Goal: Information Seeking & Learning: Compare options

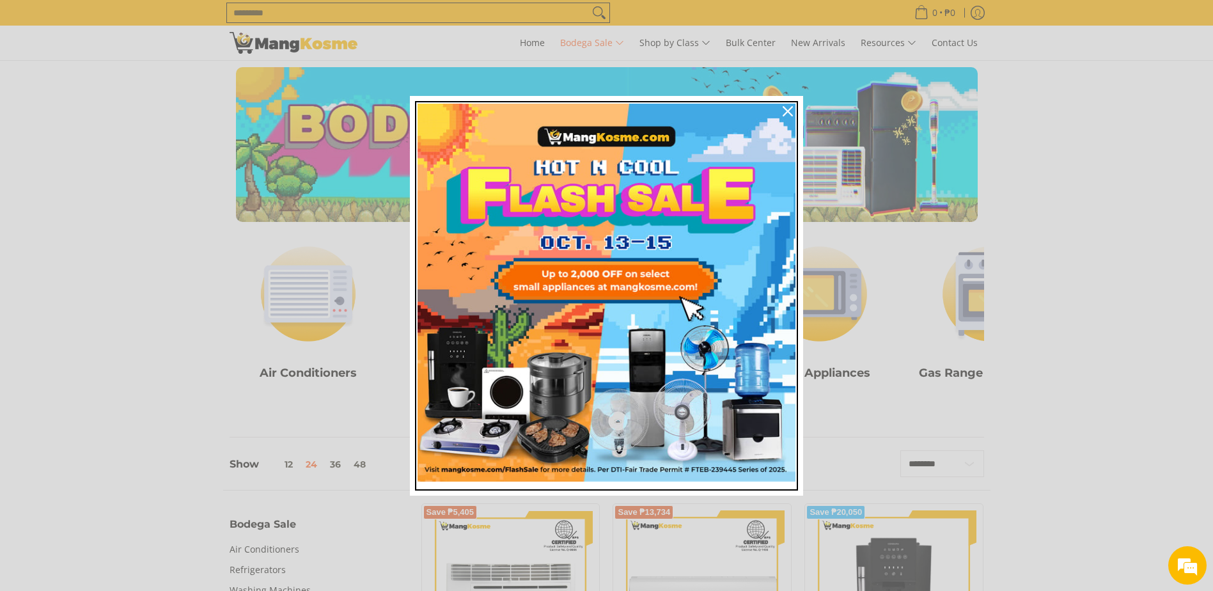
click at [631, 275] on img "Marketing offer form" at bounding box center [607, 293] width 378 height 378
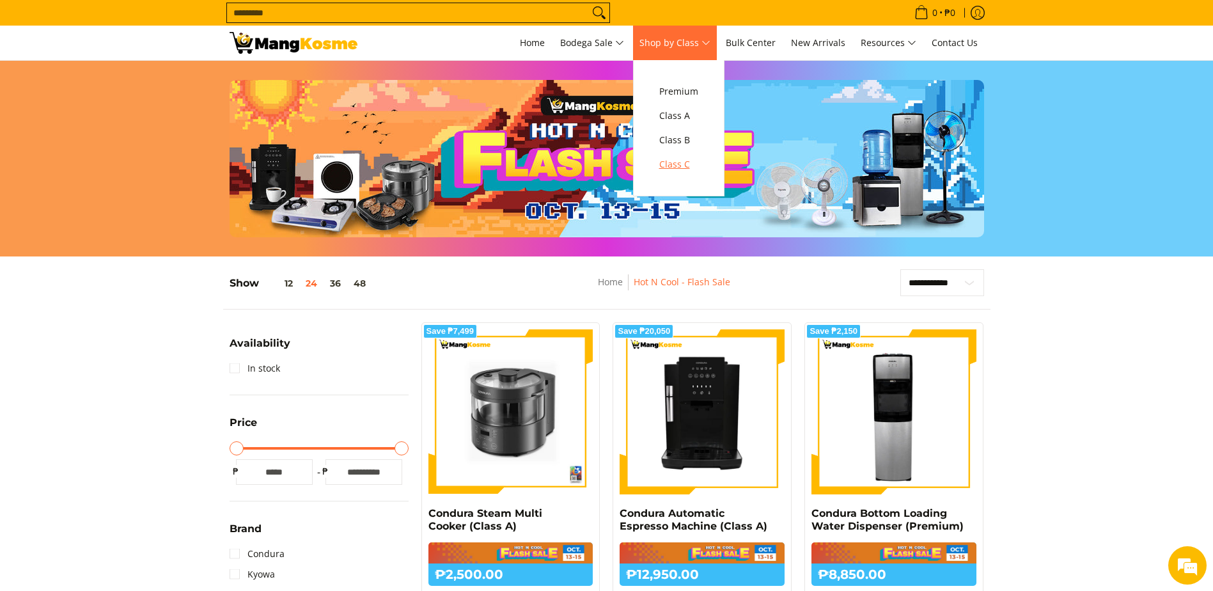
click at [669, 159] on span "Class C" at bounding box center [678, 165] width 39 height 16
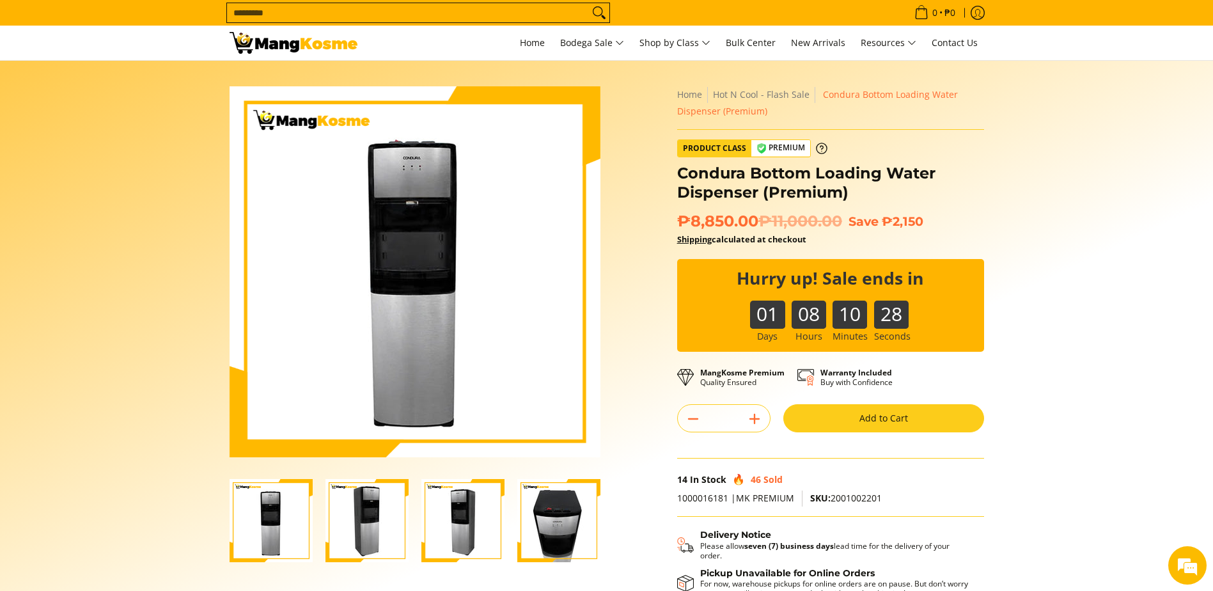
click at [568, 530] on img "Condura Bottom Loading Water Dispenser (Premium)-4" at bounding box center [558, 520] width 83 height 83
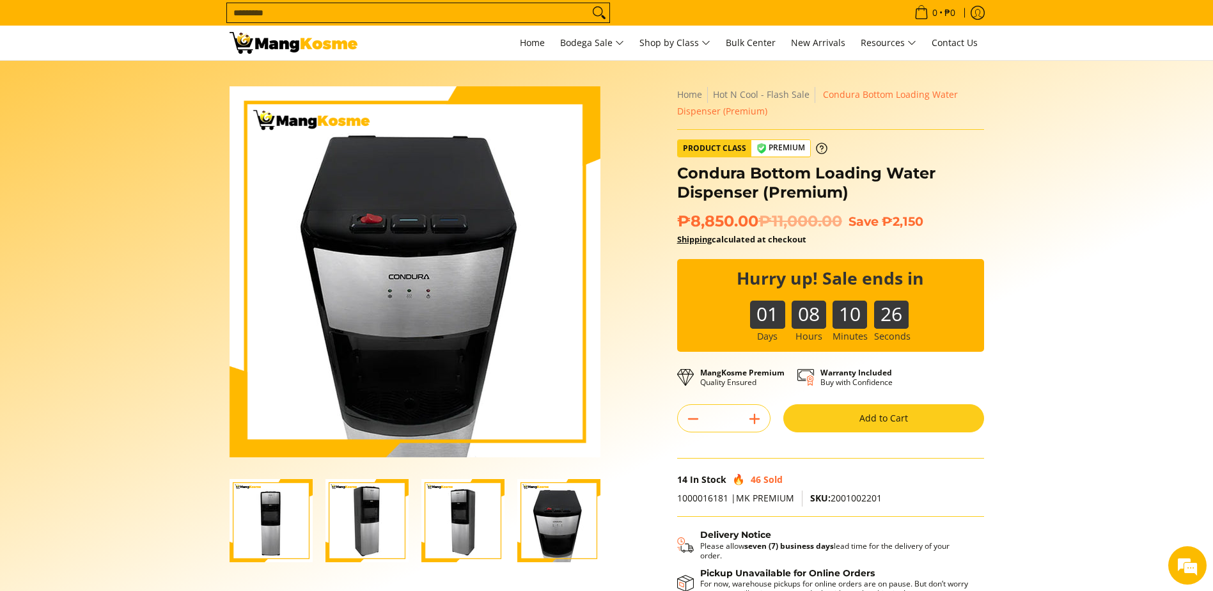
click at [446, 536] on img "Condura Bottom Loading Water Dispenser (Premium)-3" at bounding box center [462, 520] width 83 height 83
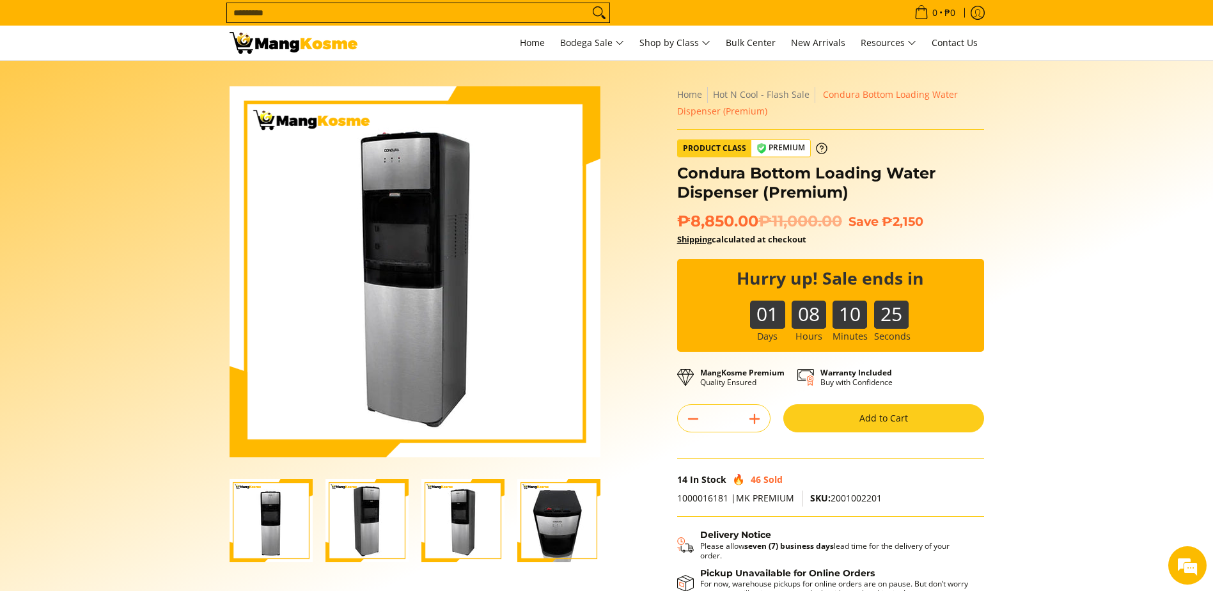
click at [374, 531] on img "Condura Bottom Loading Water Dispenser (Premium)-2" at bounding box center [367, 520] width 83 height 83
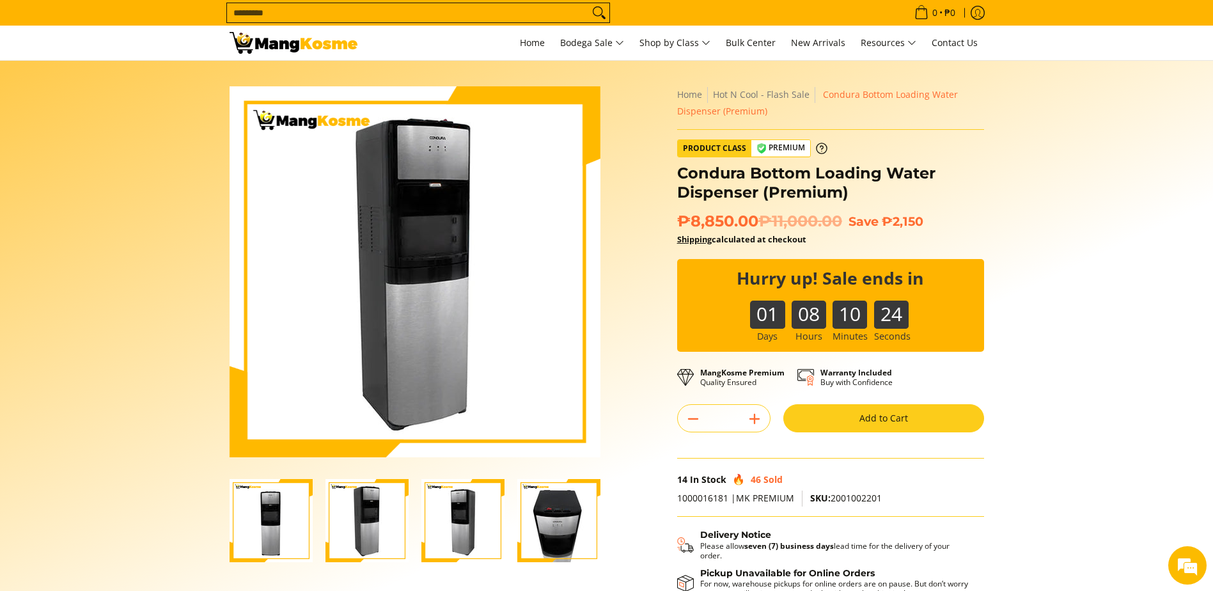
click at [267, 531] on img "Condura Bottom Loading Water Dispenser (Premium)-1" at bounding box center [271, 520] width 83 height 83
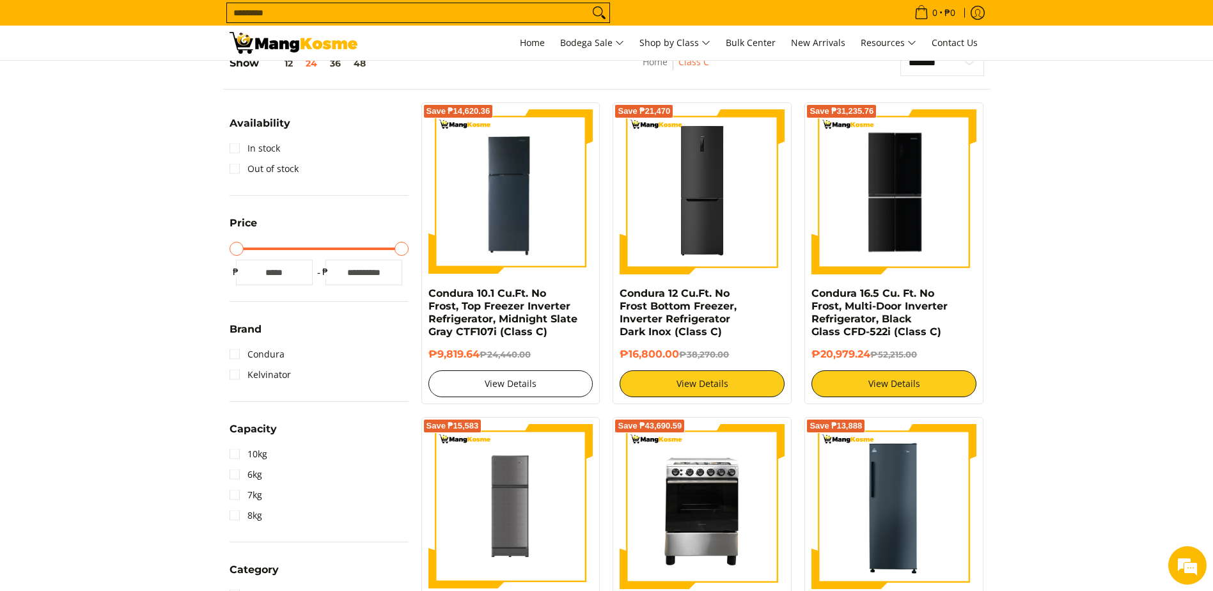
click at [536, 389] on link "View Details" at bounding box center [510, 383] width 165 height 27
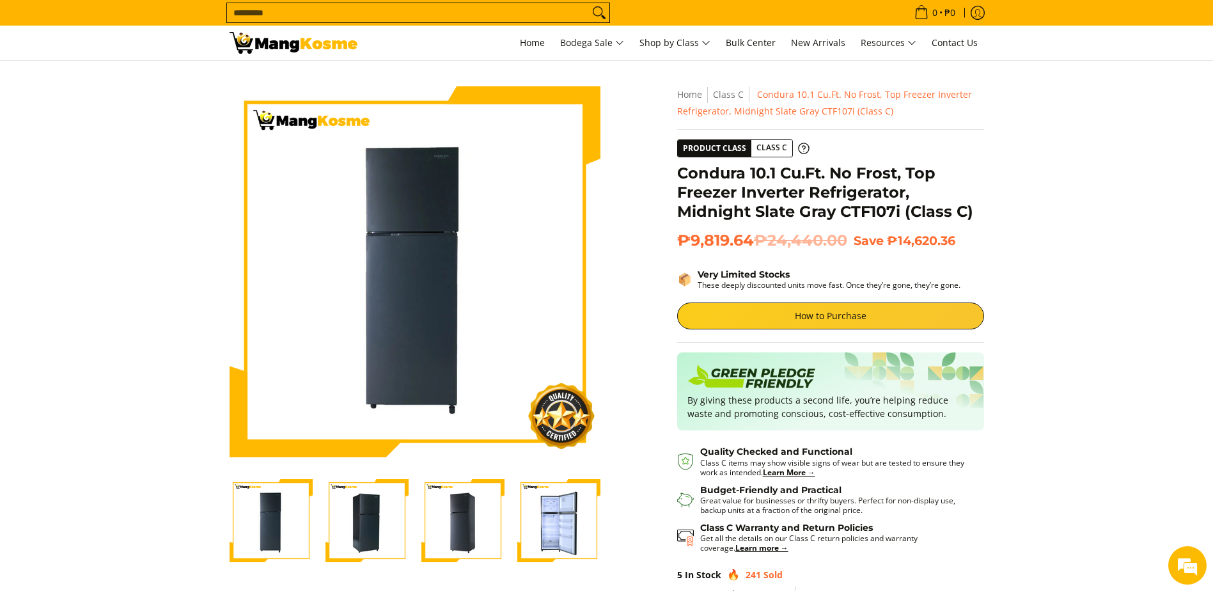
click at [545, 528] on img "Condura 10.1 Cu.Ft. No Frost, Top Freezer Inverter Refrigerator, Midnight Slate…" at bounding box center [558, 520] width 83 height 83
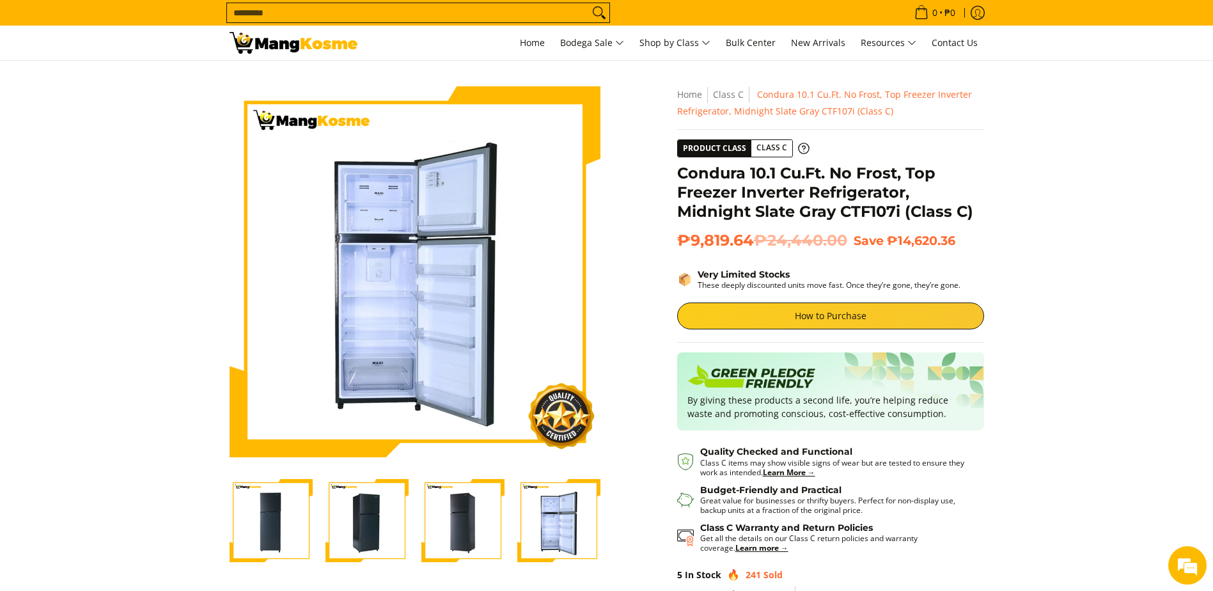
click at [465, 522] on img "Condura 10.1 Cu.Ft. No Frost, Top Freezer Inverter Refrigerator, Midnight Slate…" at bounding box center [462, 520] width 83 height 83
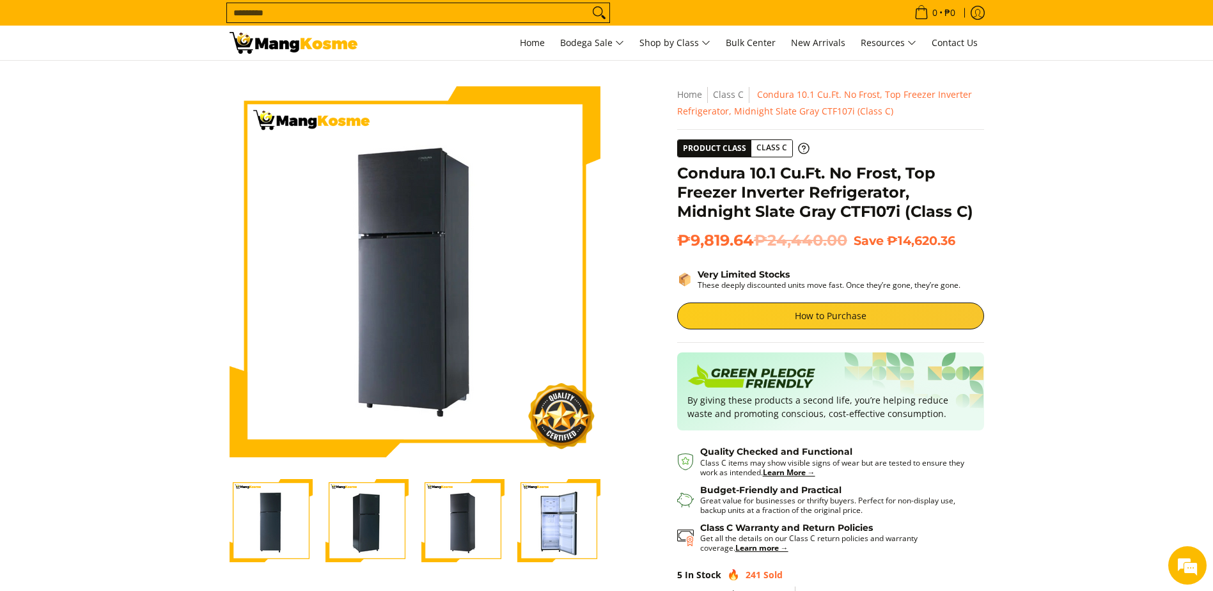
click at [393, 521] on img "Condura 10.1 Cu.Ft. No Frost, Top Freezer Inverter Refrigerator, Midnight Slate…" at bounding box center [367, 520] width 83 height 83
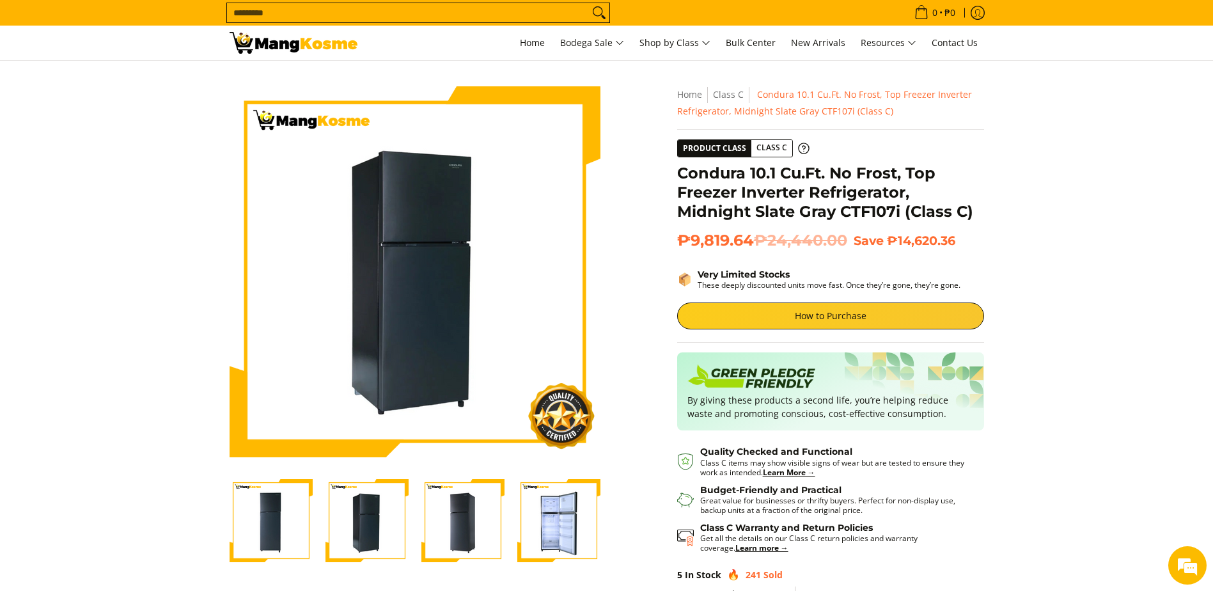
click at [292, 517] on img "Condura 10.1 Cu.Ft. No Frost, Top Freezer Inverter Refrigerator, Midnight Slate…" at bounding box center [271, 520] width 83 height 83
